Goal: Task Accomplishment & Management: Manage account settings

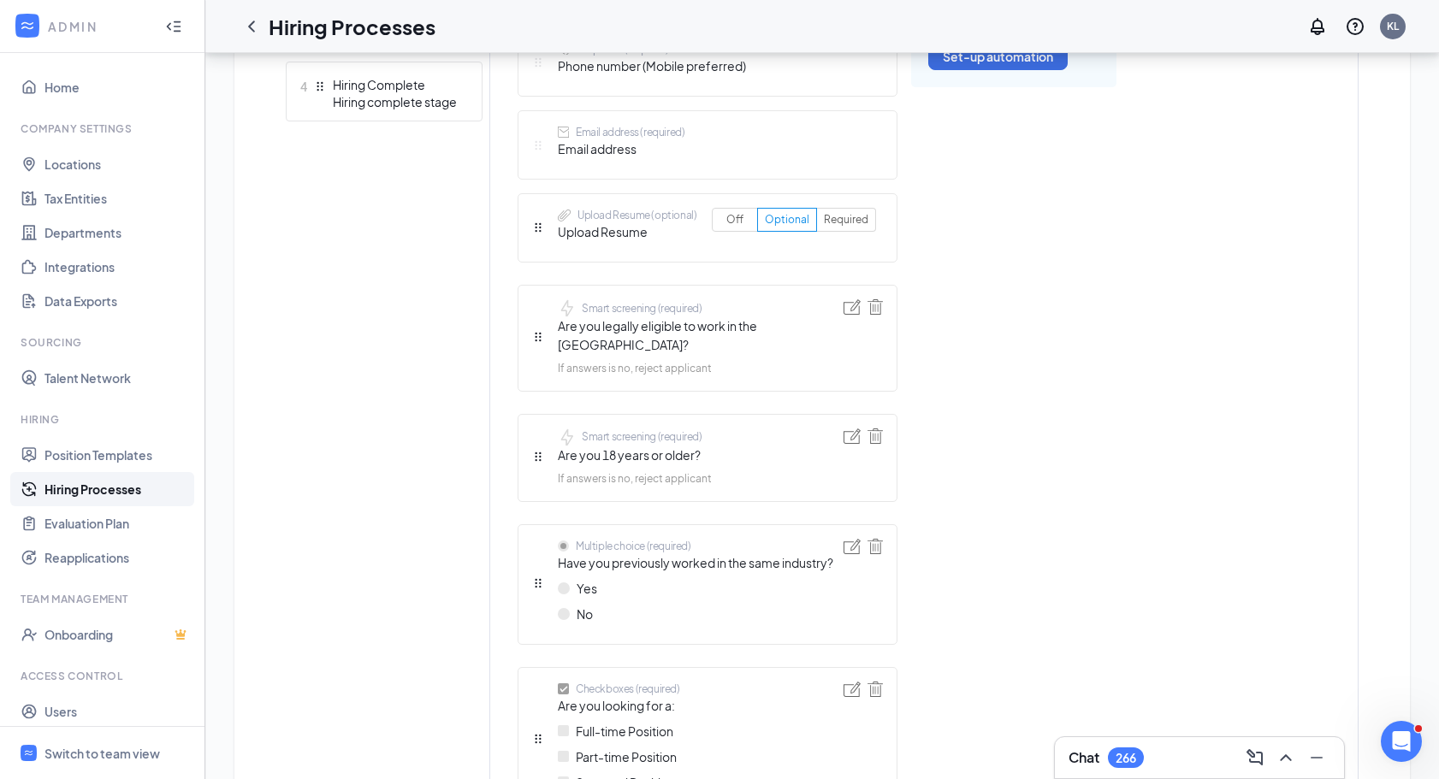
scroll to position [1227, 0]
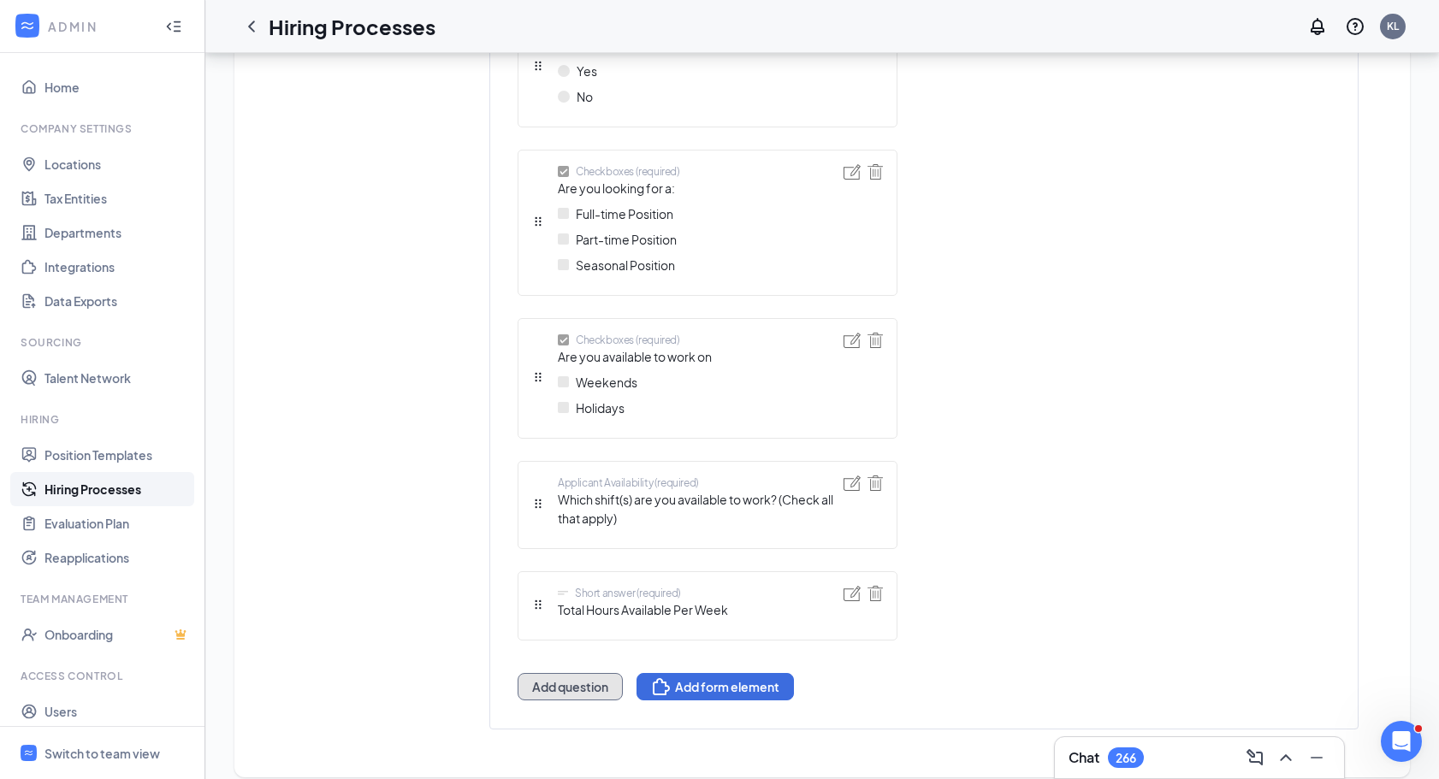
click at [575, 673] on button "Add question" at bounding box center [569, 686] width 105 height 27
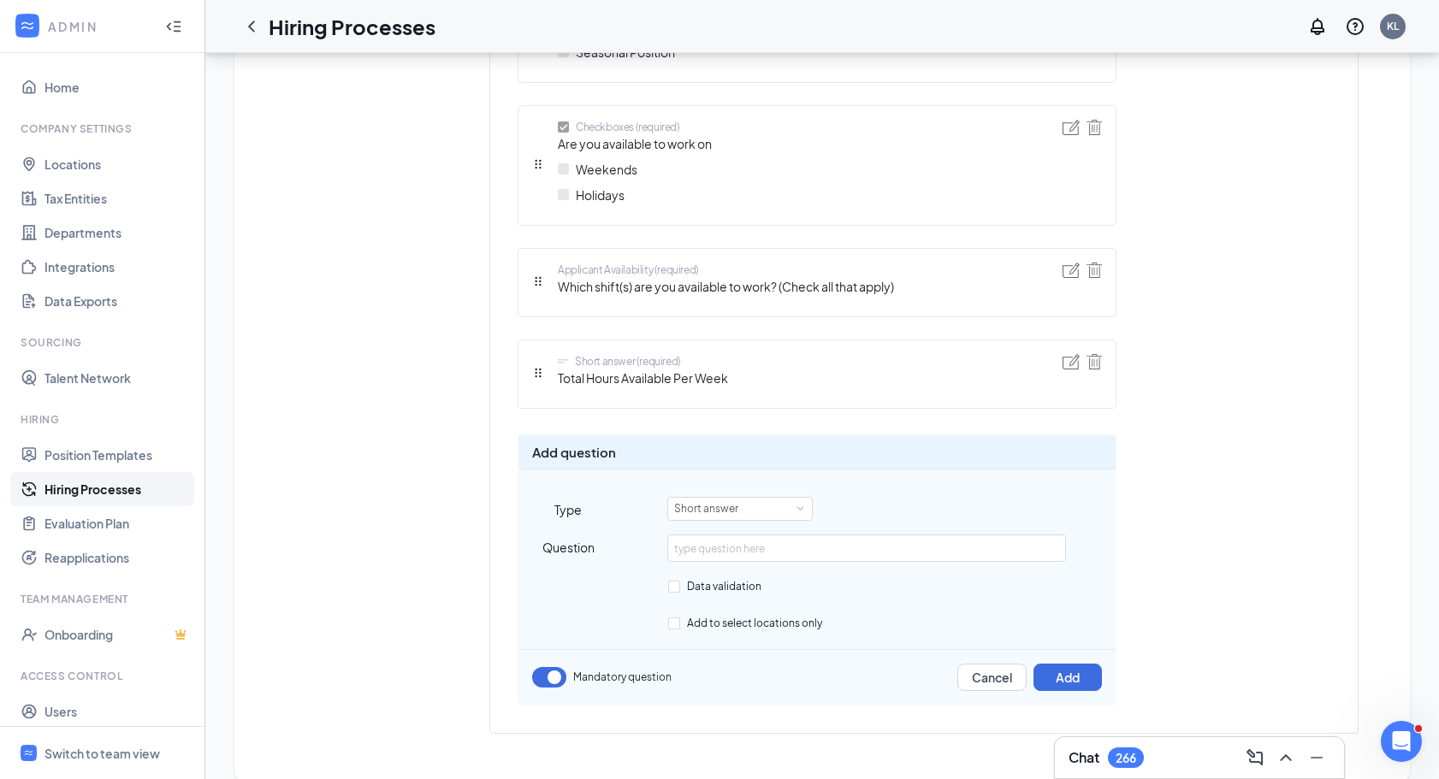
scroll to position [1444, 0]
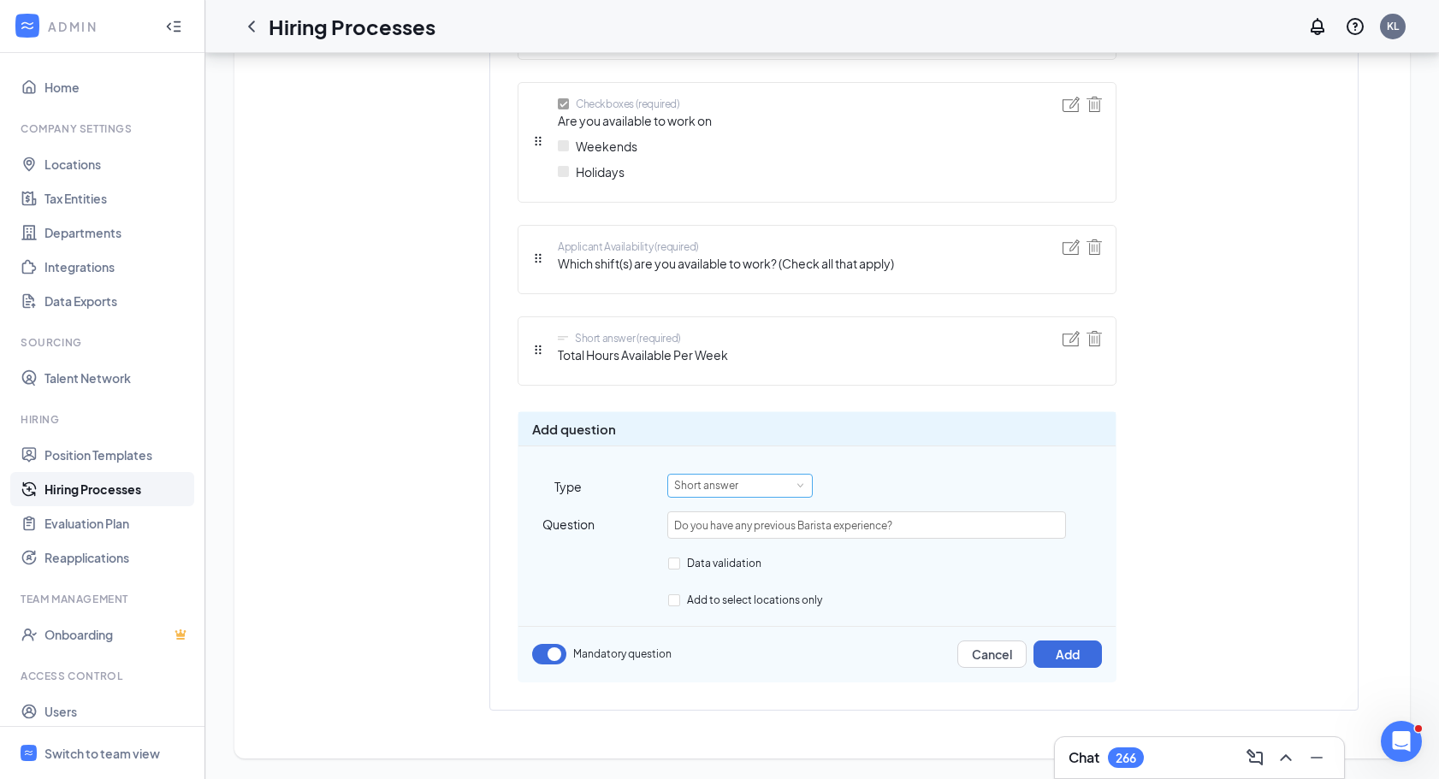
type input "Do you have any previous Barista experience?"
click at [772, 488] on div "Short answer" at bounding box center [740, 486] width 132 height 22
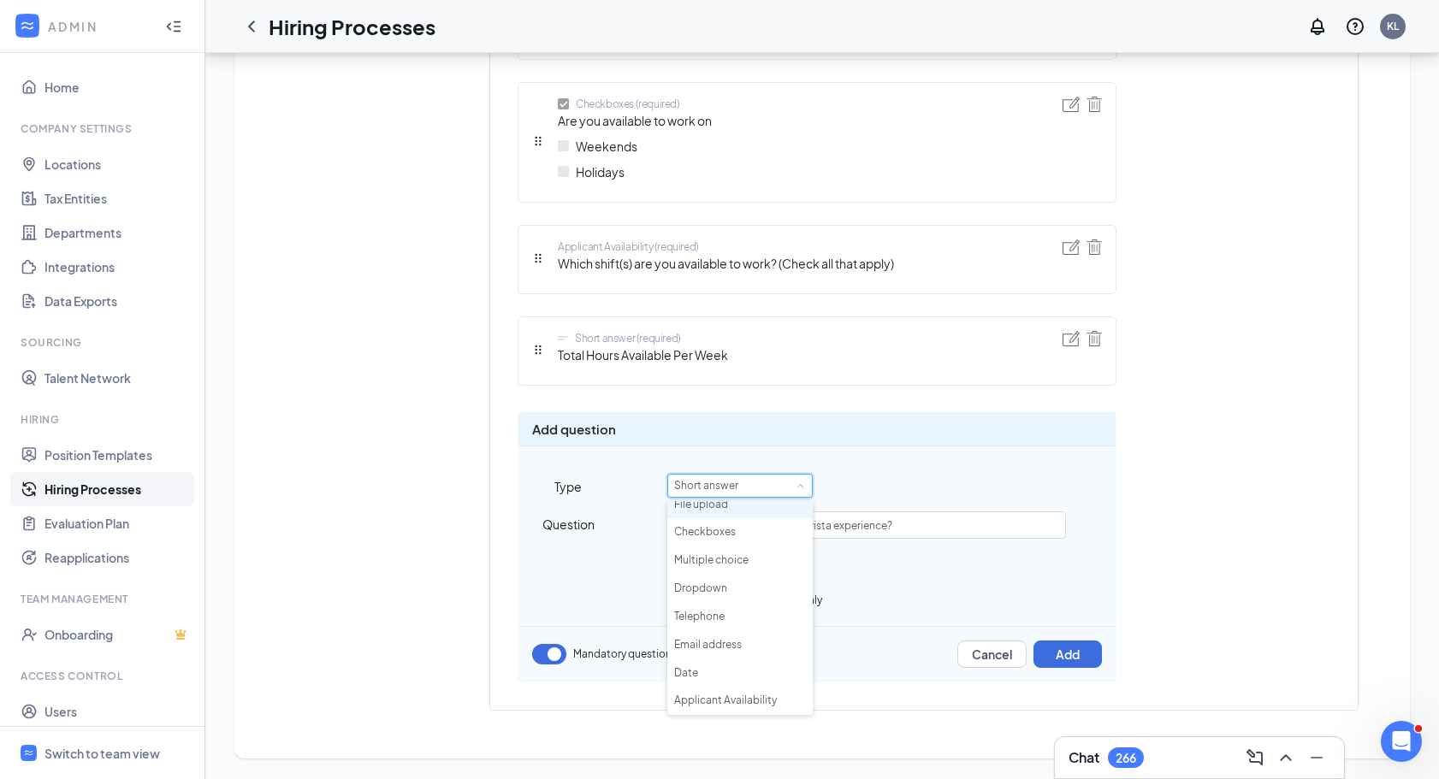
scroll to position [0, 0]
click at [754, 626] on li "Checkboxes" at bounding box center [739, 627] width 145 height 28
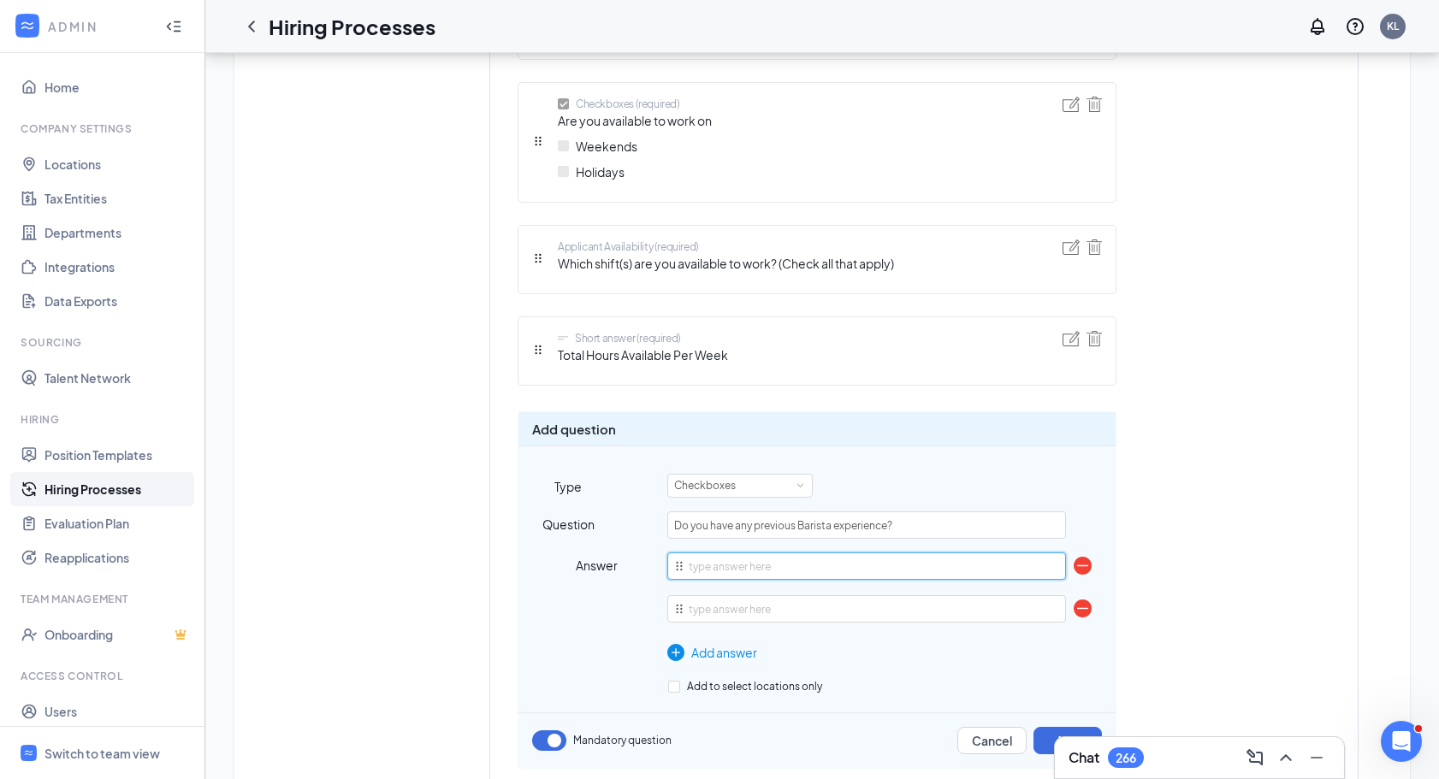
click at [724, 564] on input "text" at bounding box center [866, 566] width 398 height 27
type input "Yes"
click at [717, 624] on li at bounding box center [866, 612] width 398 height 34
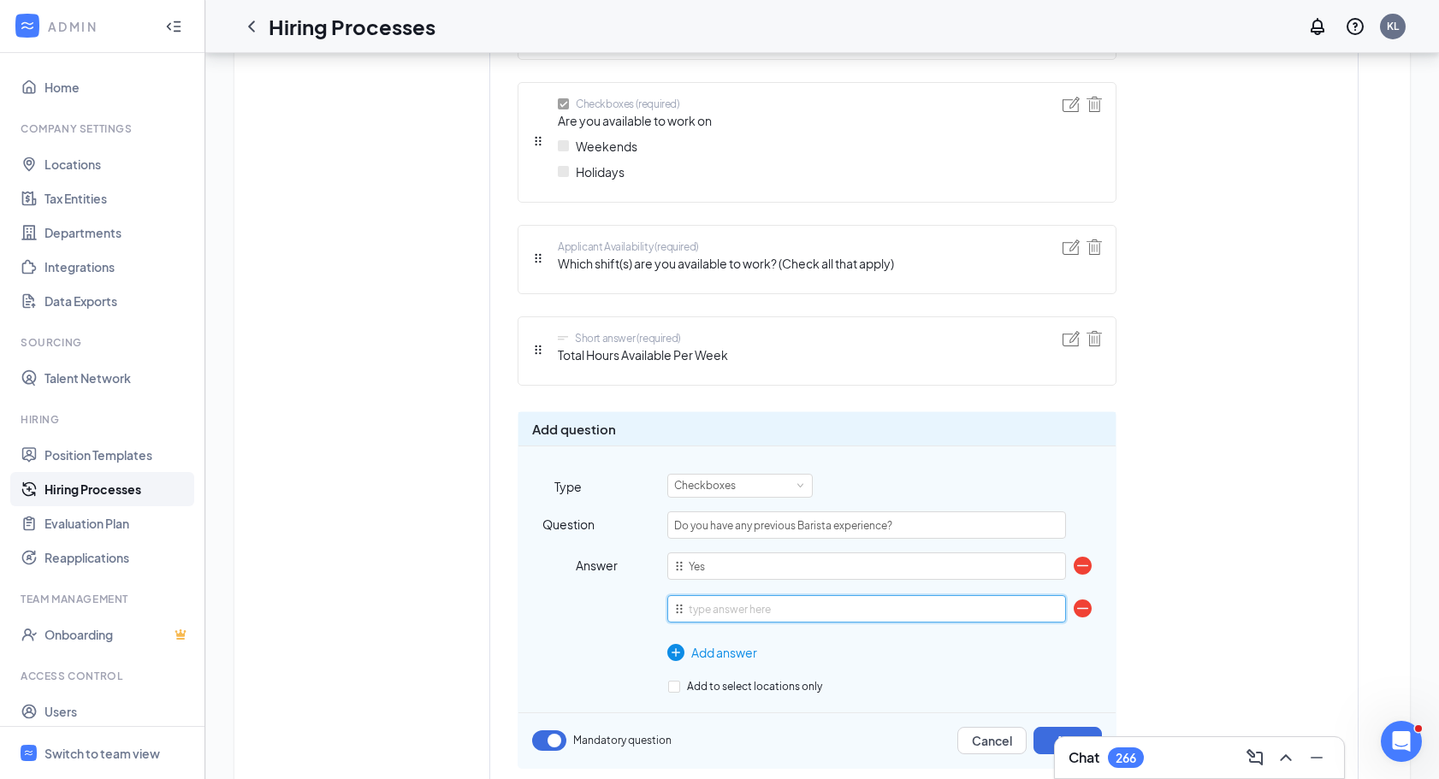
click at [713, 619] on input "text" at bounding box center [866, 608] width 398 height 27
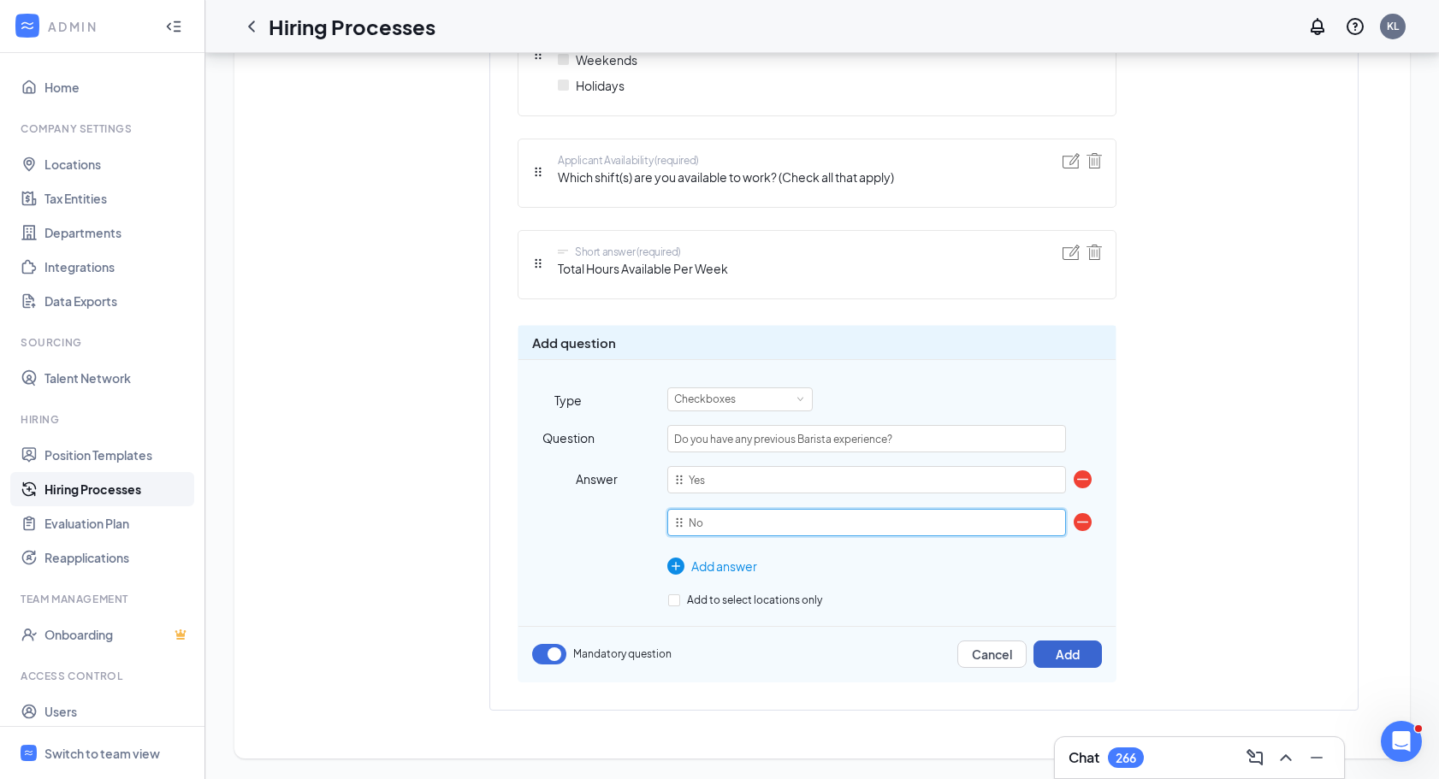
type input "No"
click at [1086, 659] on button "Add" at bounding box center [1067, 654] width 68 height 27
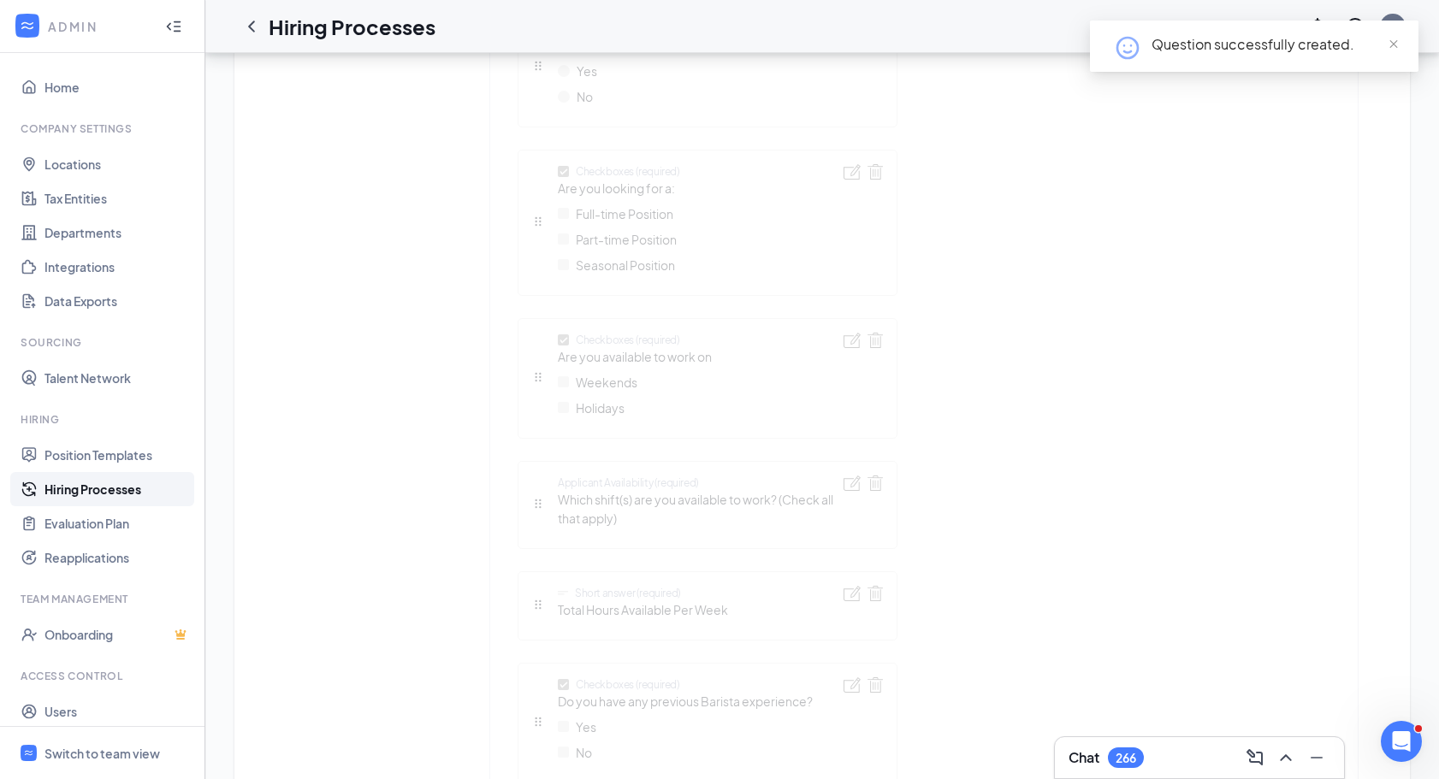
scroll to position [1369, 0]
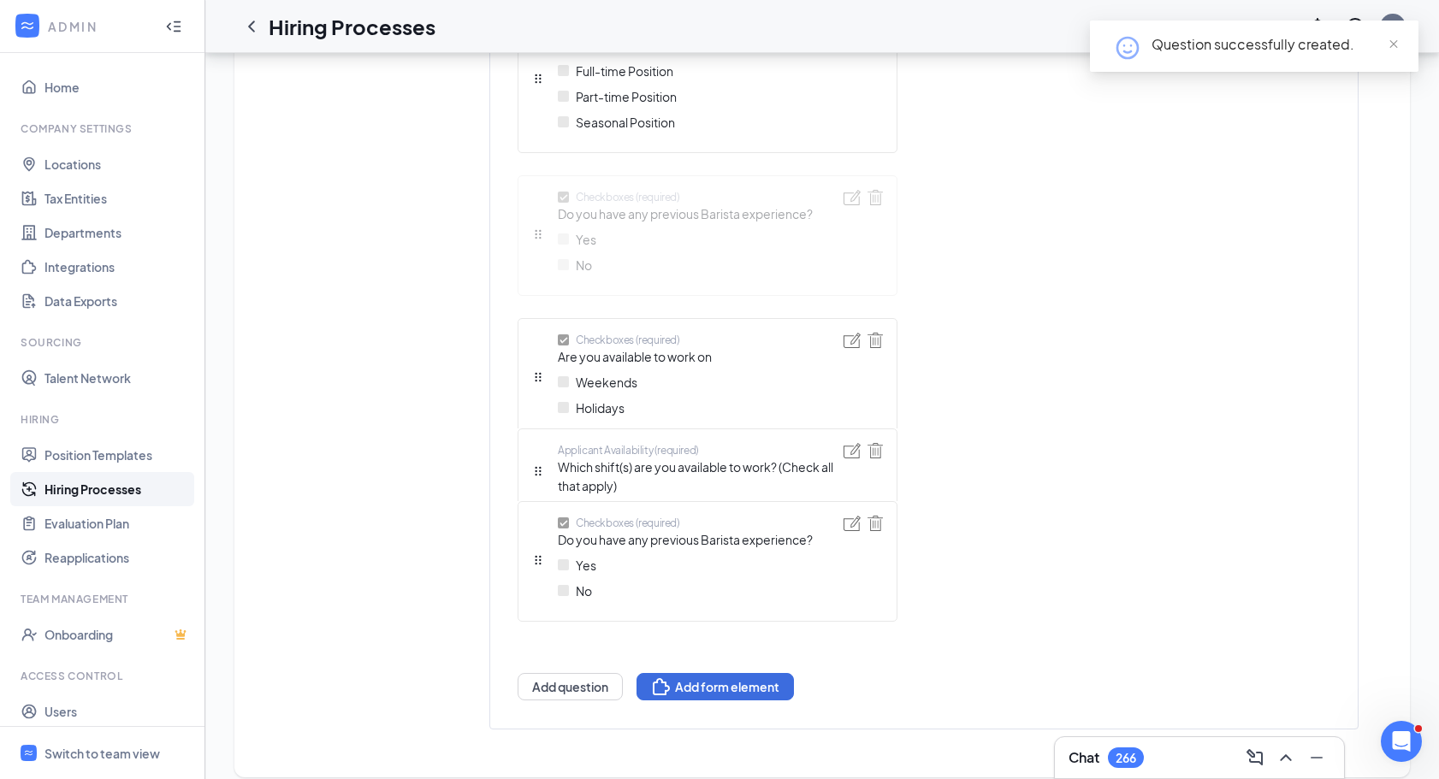
drag, startPoint x: 537, startPoint y: 554, endPoint x: 532, endPoint y: 171, distance: 383.2
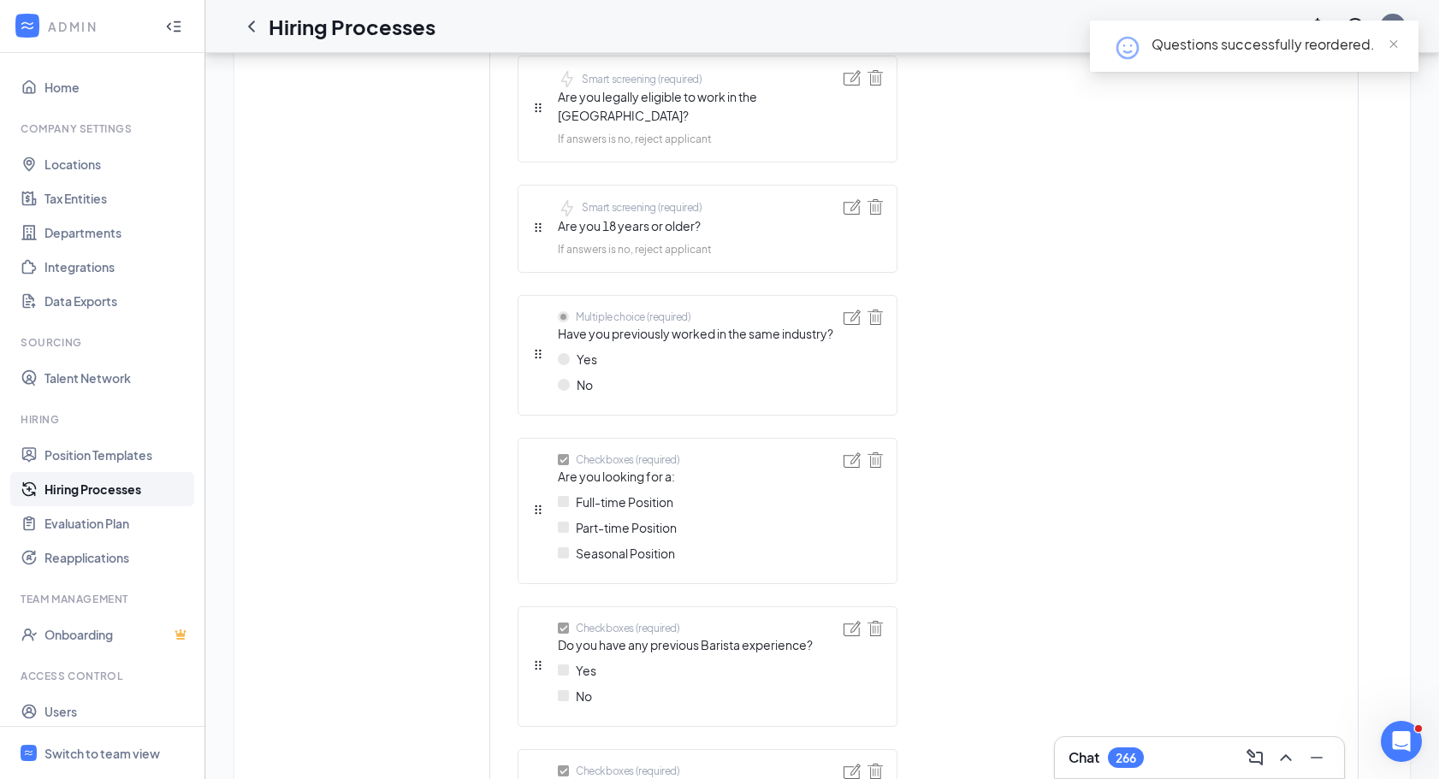
scroll to position [929, 0]
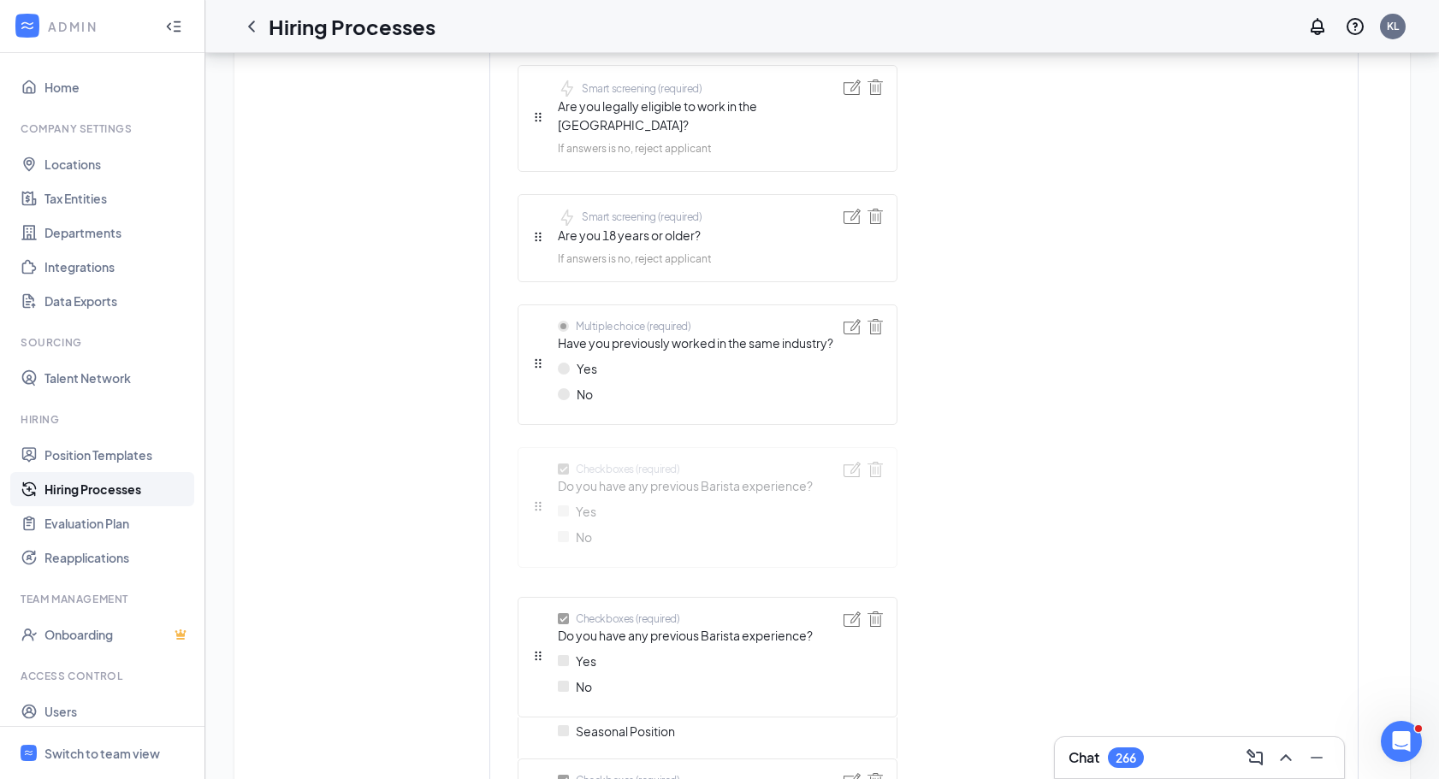
drag, startPoint x: 539, startPoint y: 658, endPoint x: 535, endPoint y: 451, distance: 207.0
click at [535, 451] on div "Short answer (required) First name Short answer (required) Last name Telephone …" at bounding box center [707, 392] width 380 height 1500
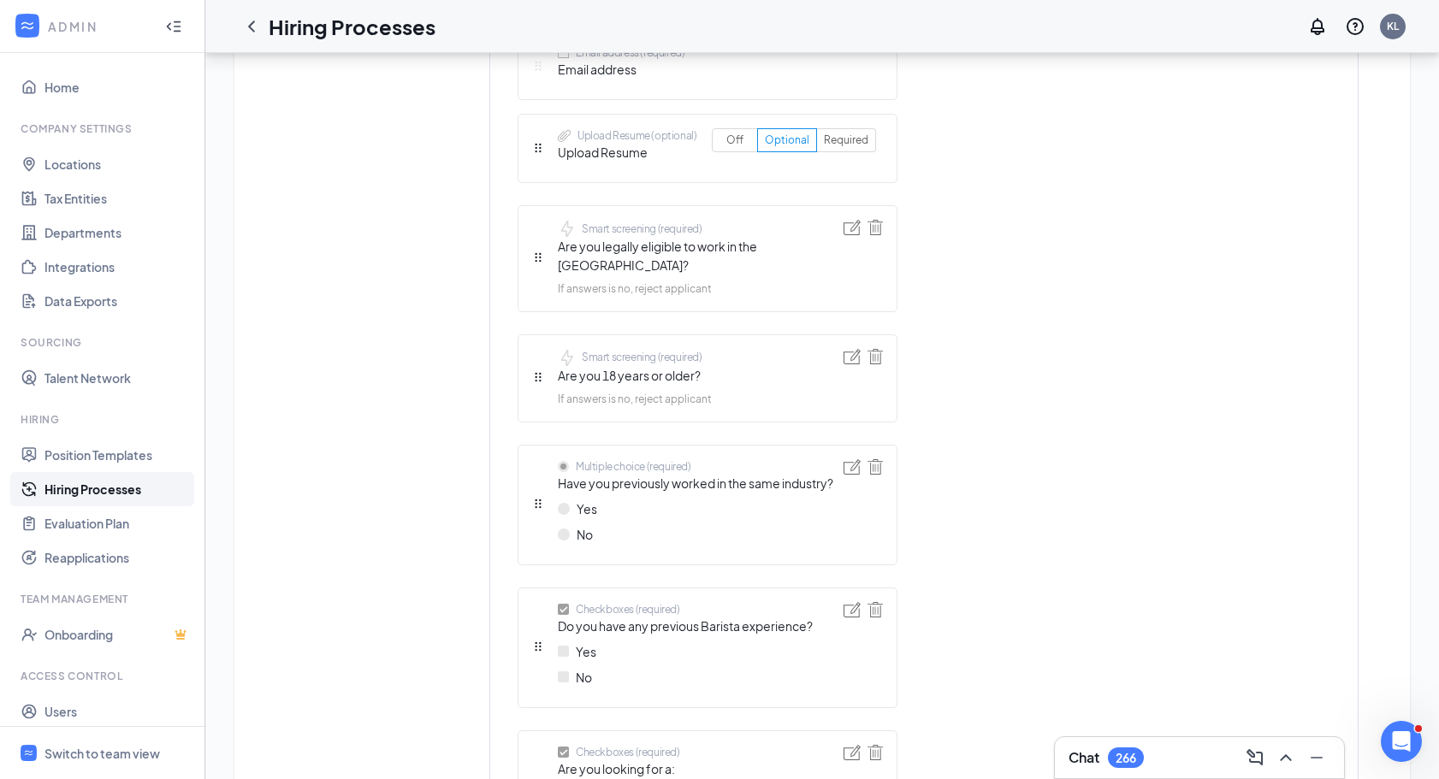
scroll to position [0, 0]
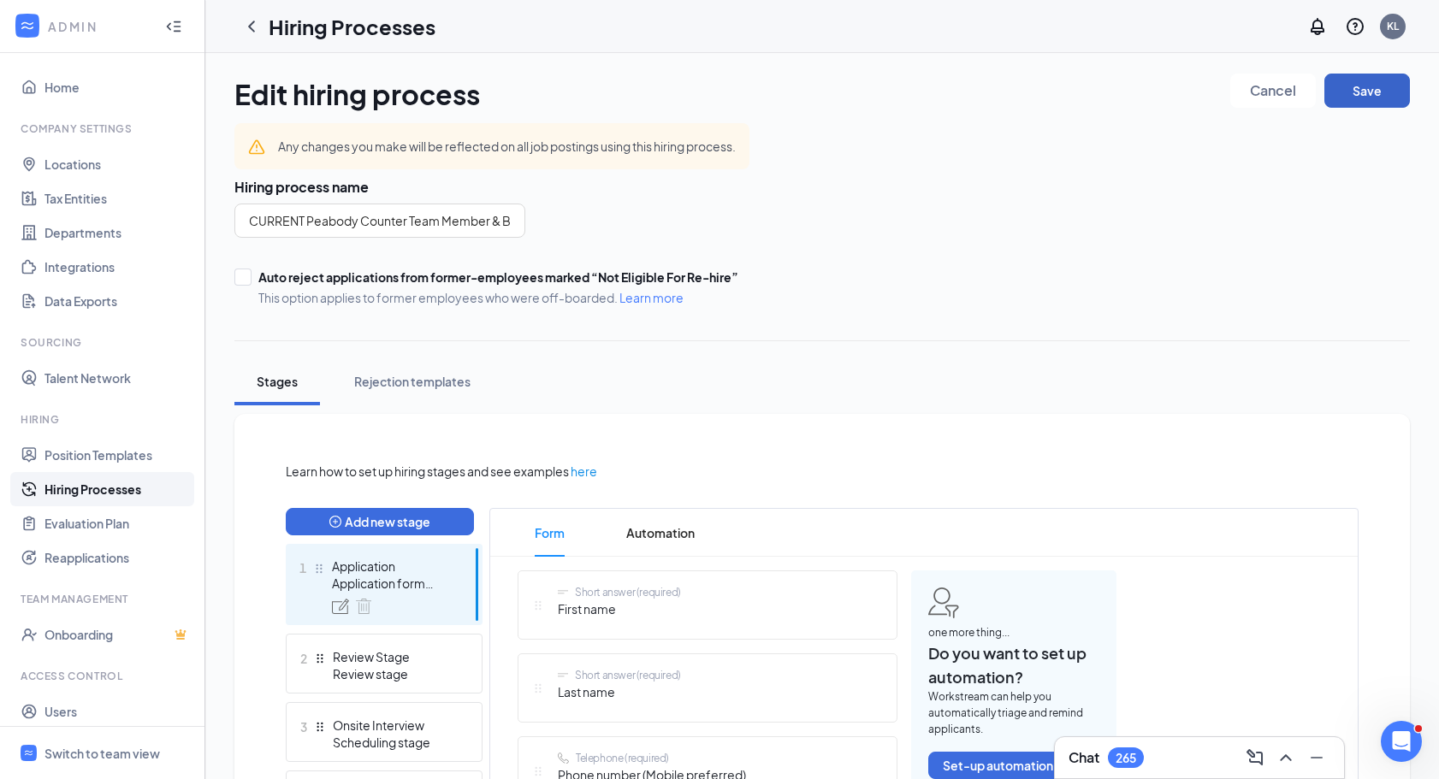
click at [1369, 94] on button "Save" at bounding box center [1367, 91] width 86 height 34
